Goal: Communication & Community: Share content

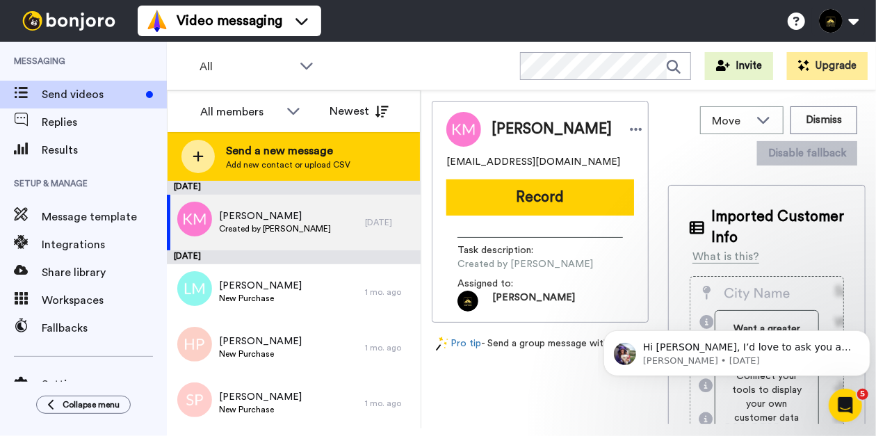
click at [327, 147] on span "Send a new message" at bounding box center [288, 150] width 124 height 17
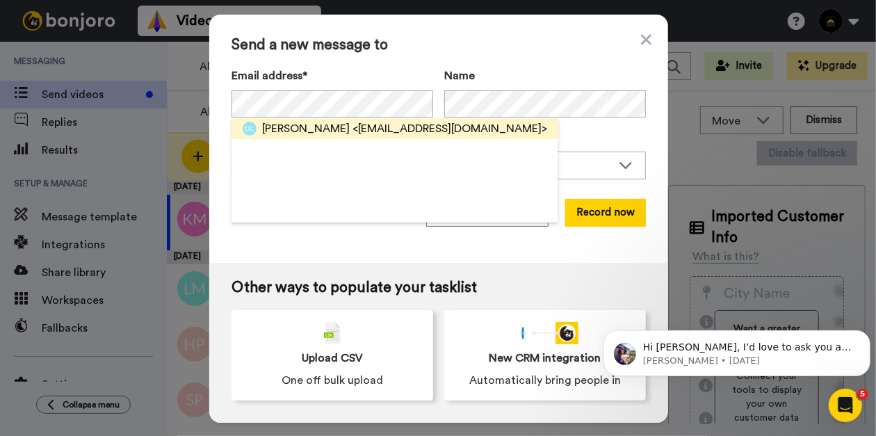
click at [316, 137] on div "[PERSON_NAME] <[EMAIL_ADDRESS][DOMAIN_NAME]>" at bounding box center [394, 128] width 327 height 21
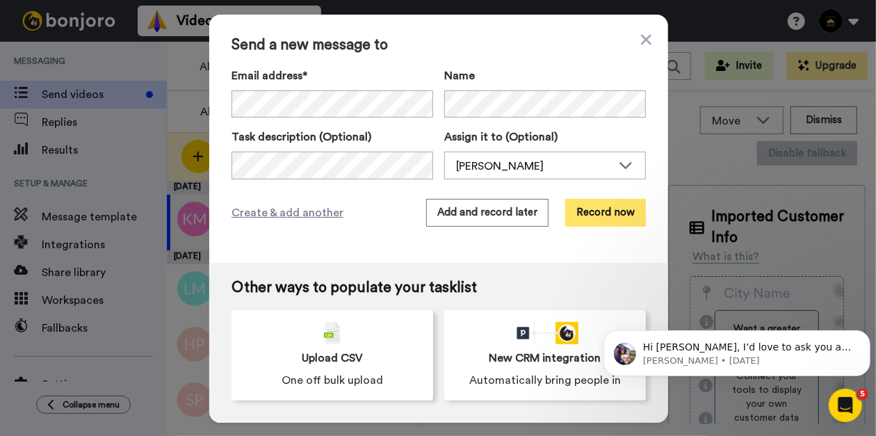
click at [609, 205] on button "Record now" at bounding box center [605, 213] width 81 height 28
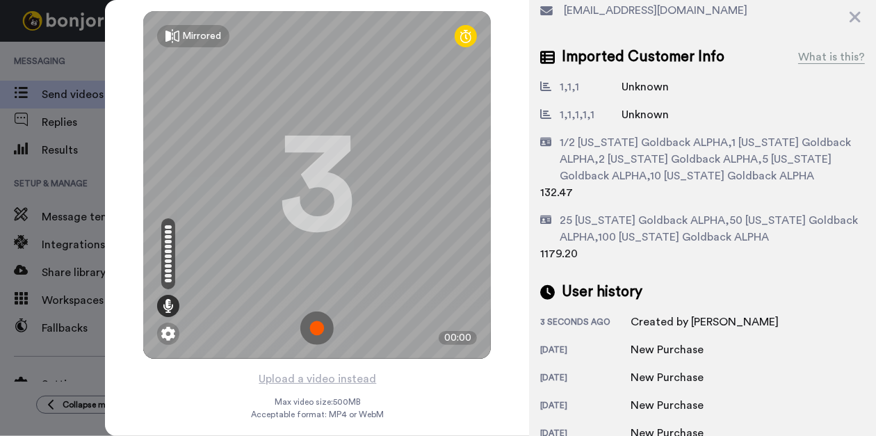
scroll to position [90, 0]
click at [347, 374] on button "Upload a video instead" at bounding box center [317, 379] width 126 height 18
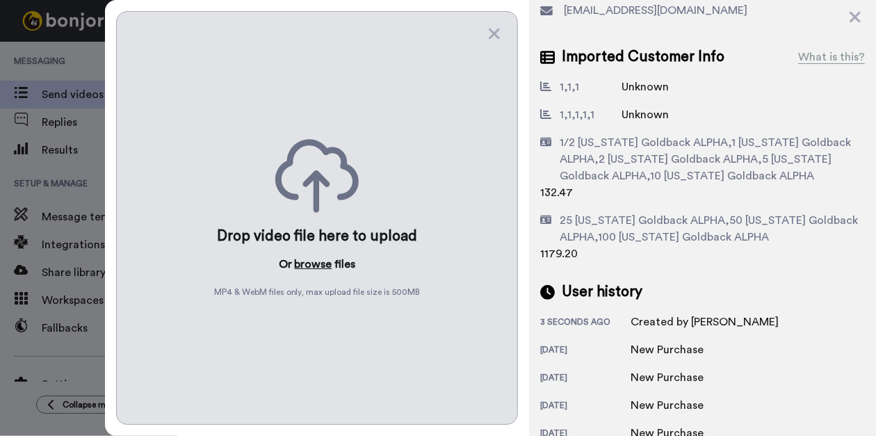
click at [318, 261] on button "browse" at bounding box center [314, 264] width 38 height 17
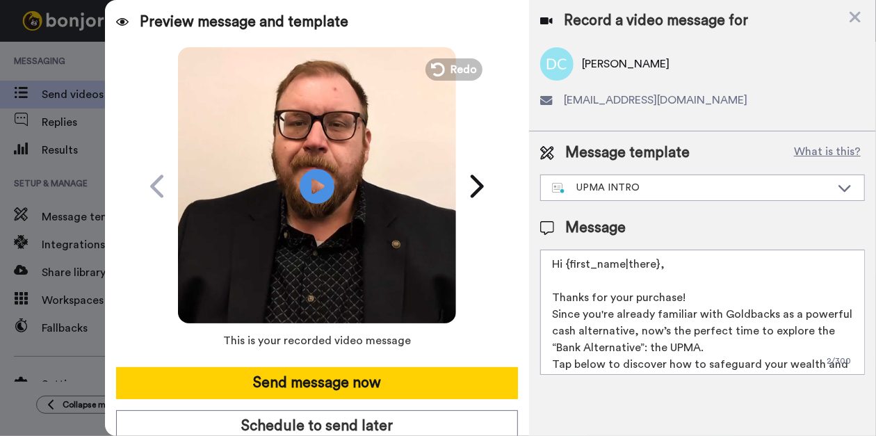
scroll to position [0, 0]
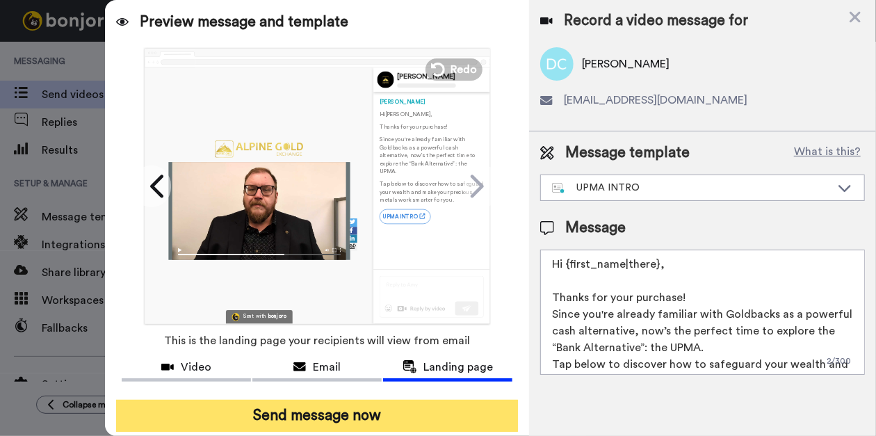
click at [360, 417] on button "Send message now" at bounding box center [317, 416] width 402 height 32
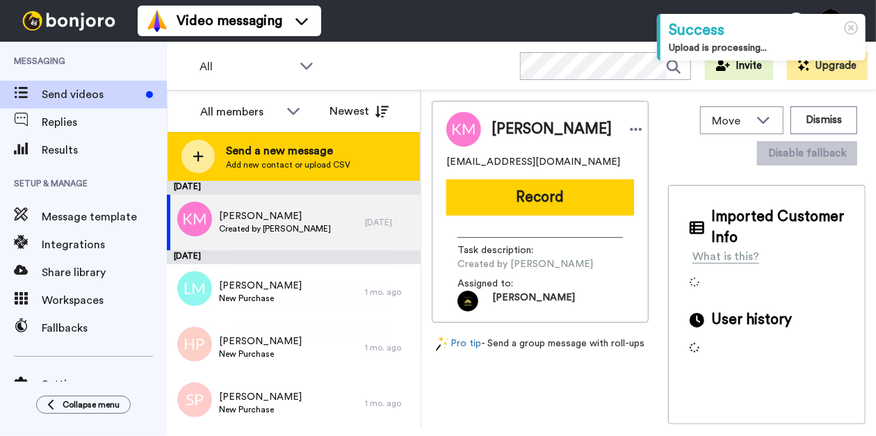
click at [284, 163] on span "Add new contact or upload CSV" at bounding box center [288, 164] width 124 height 11
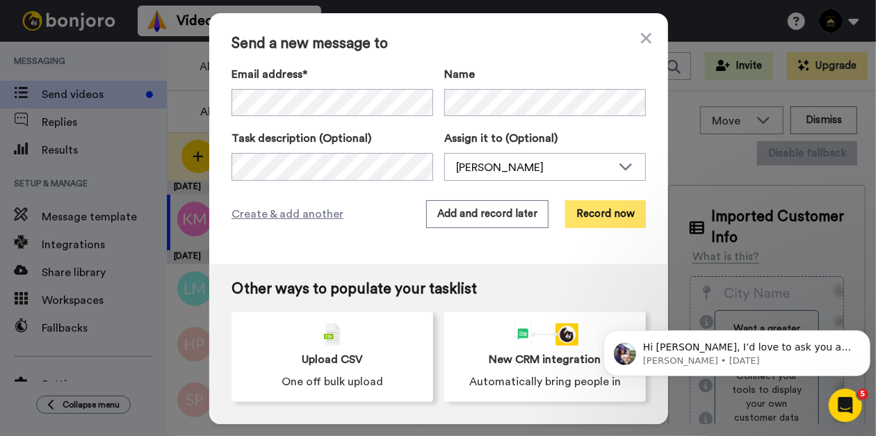
click at [603, 213] on button "Record now" at bounding box center [605, 214] width 81 height 28
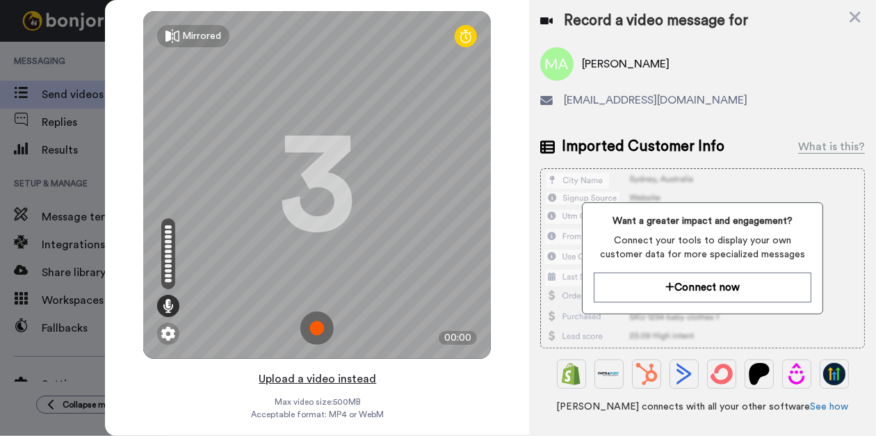
click at [325, 379] on button "Upload a video instead" at bounding box center [317, 379] width 126 height 18
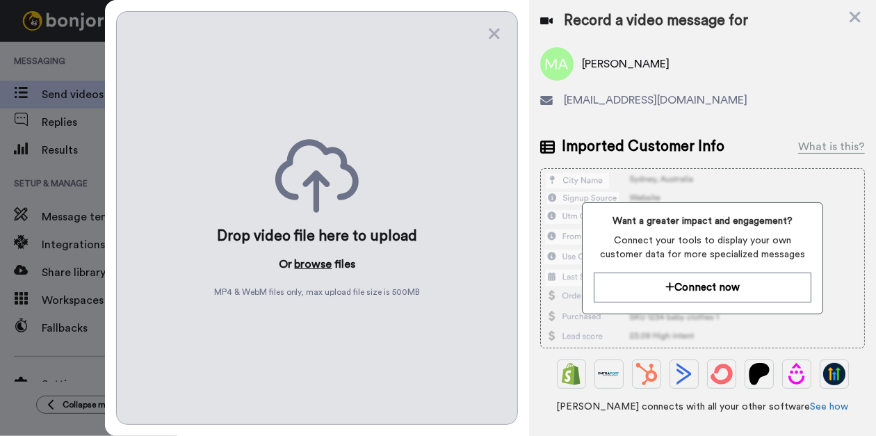
click at [309, 261] on button "browse" at bounding box center [314, 264] width 38 height 17
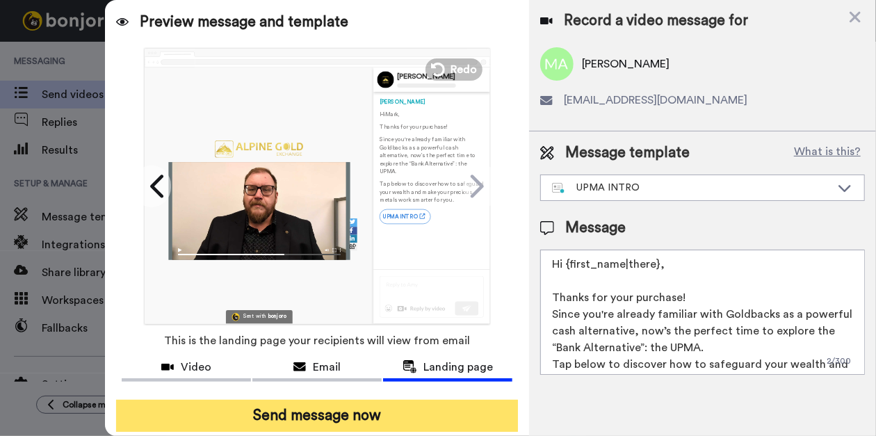
click at [238, 416] on button "Send message now" at bounding box center [317, 416] width 402 height 32
